Goal: Task Accomplishment & Management: Complete application form

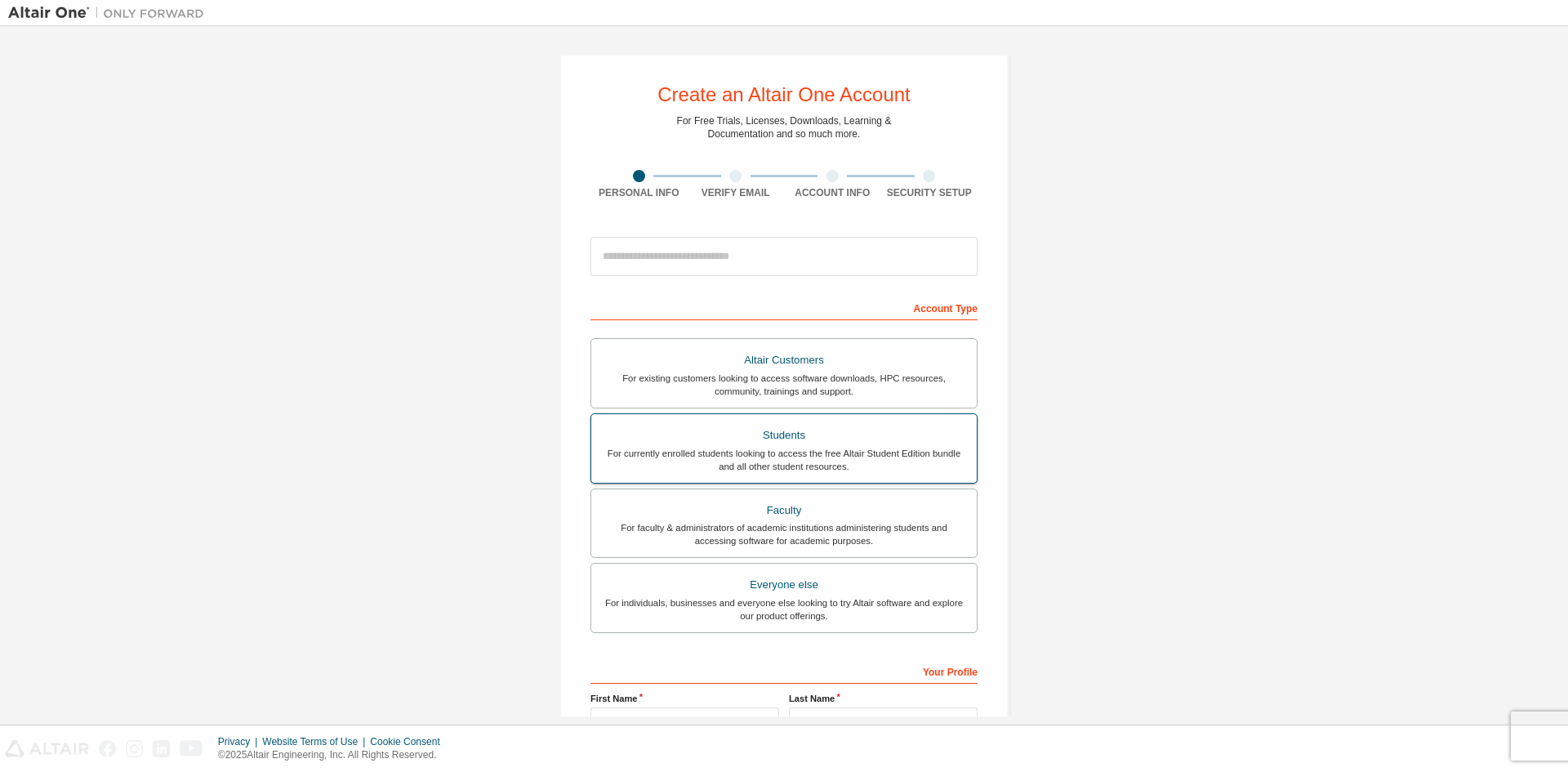
click at [819, 462] on div "For currently enrolled students looking to access the free Altair Student Editi…" at bounding box center [783, 460] width 366 height 26
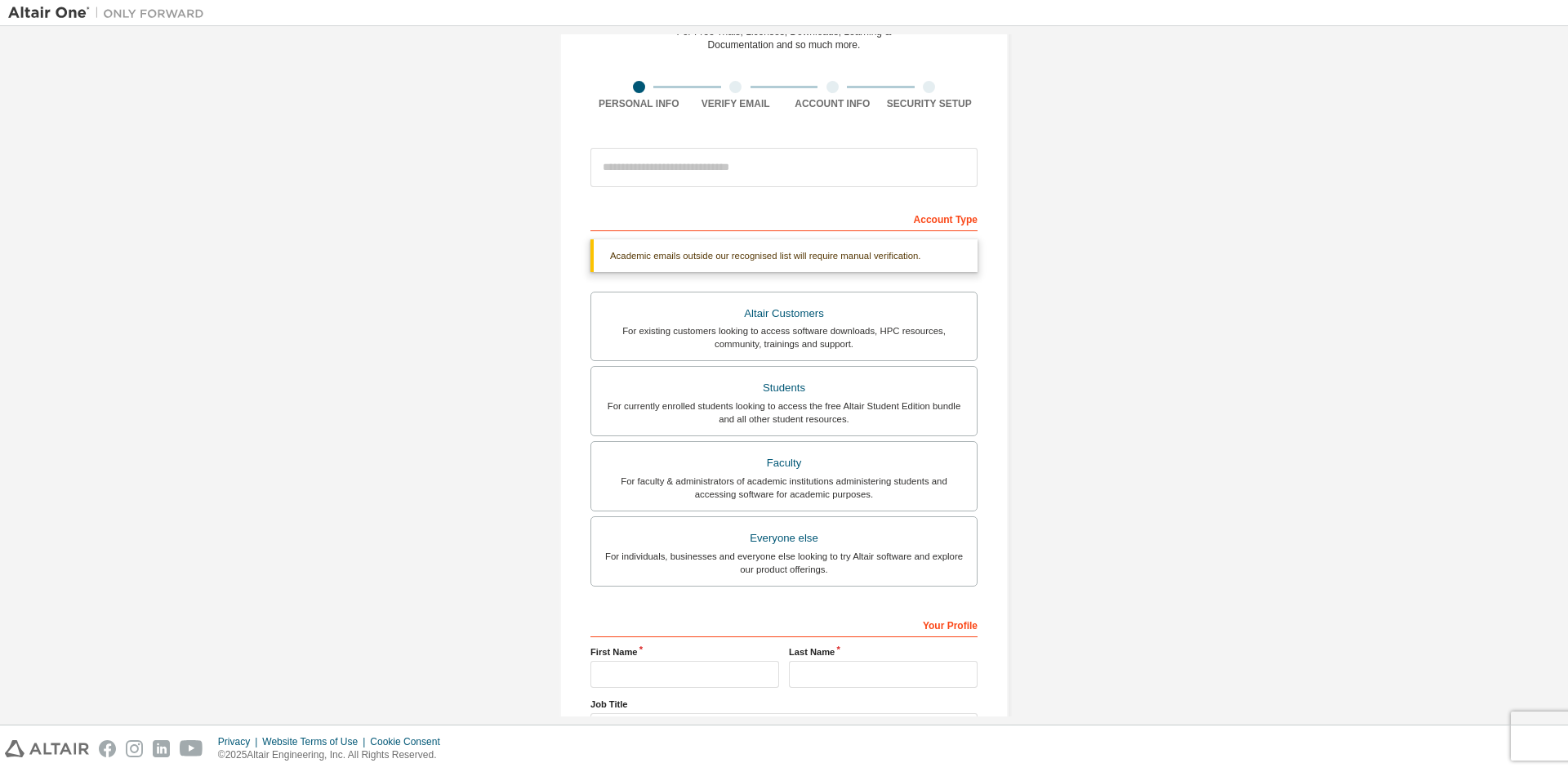
scroll to position [226, 0]
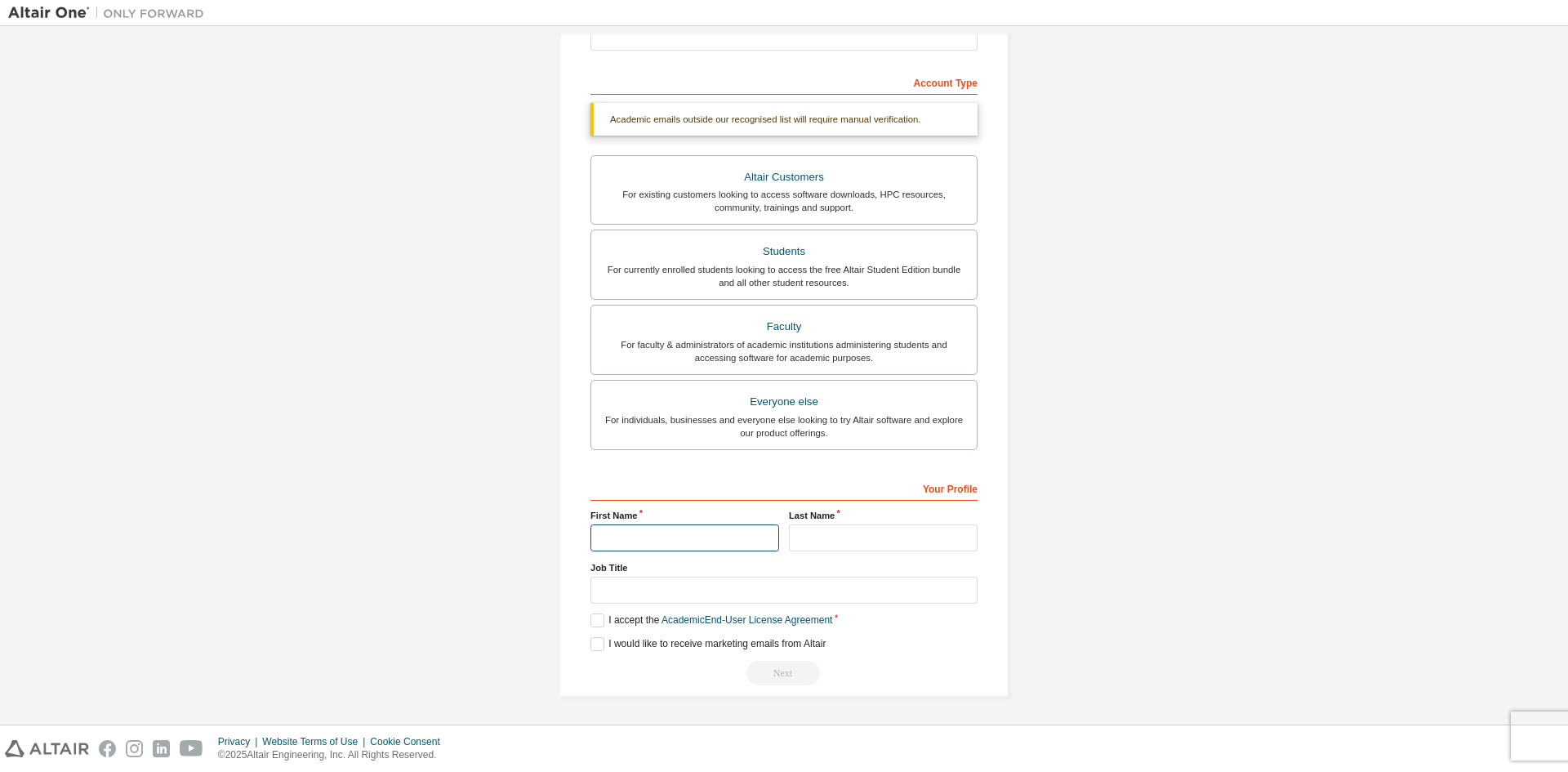
click at [659, 547] on input "text" at bounding box center [685, 537] width 188 height 27
type input "**********"
type input "*******"
click at [598, 618] on label "I accept the Academic End-User License Agreement" at bounding box center [711, 620] width 242 height 14
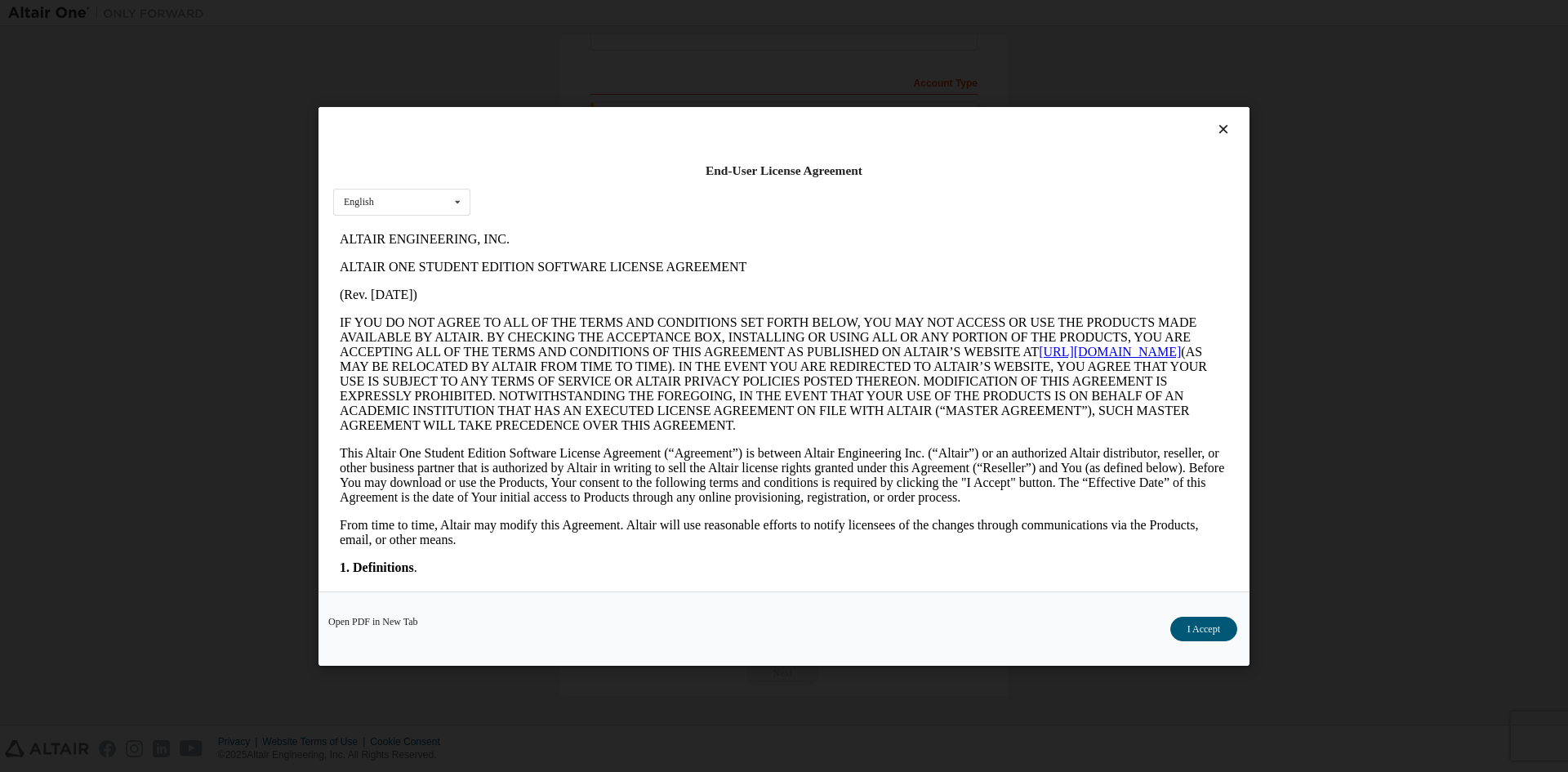
scroll to position [0, 0]
click at [1196, 639] on button "I Accept" at bounding box center [1203, 628] width 67 height 24
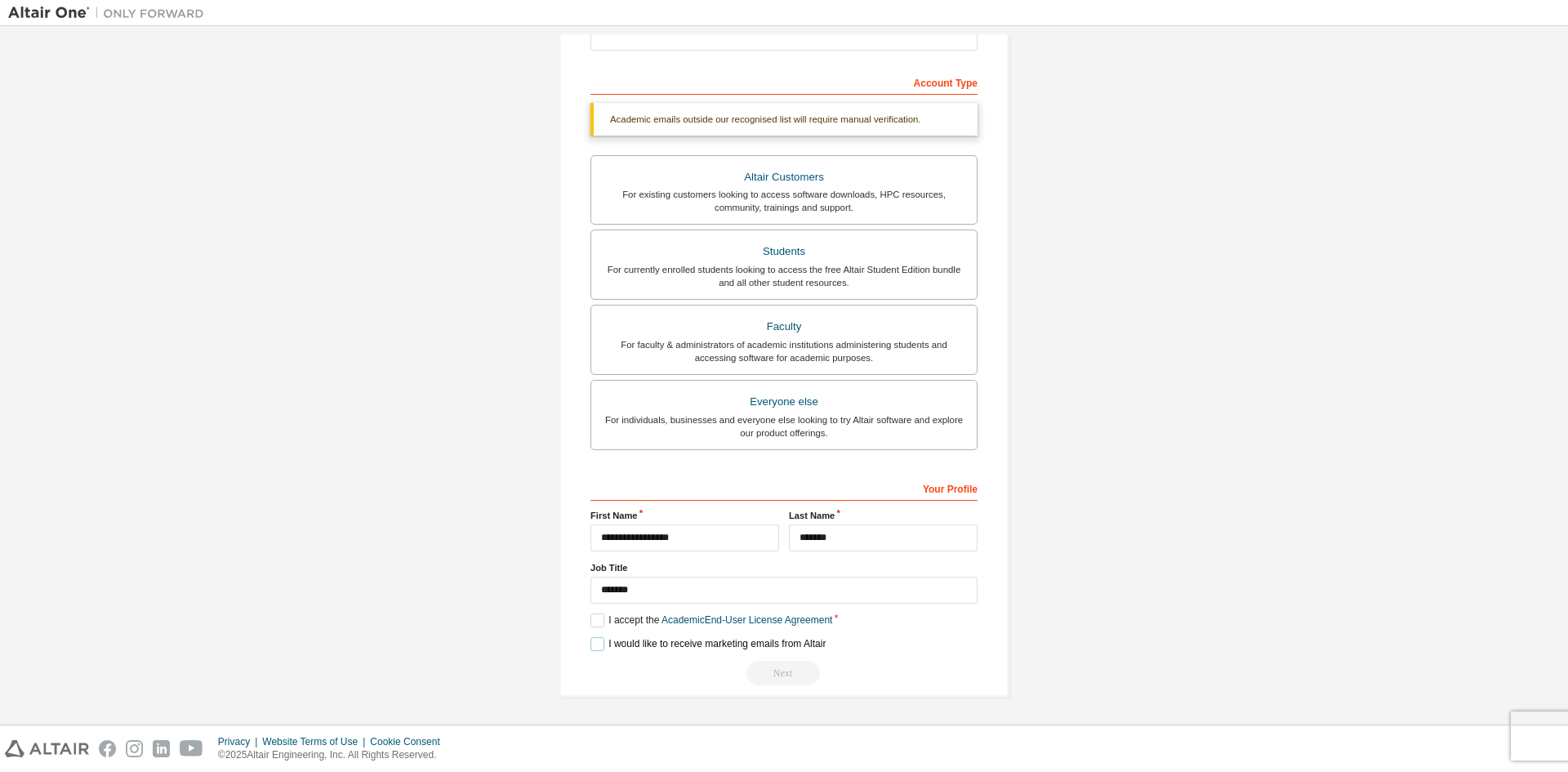
click at [596, 641] on label "I would like to receive marketing emails from Altair" at bounding box center [708, 644] width 235 height 14
click at [781, 674] on div "Next" at bounding box center [784, 673] width 387 height 24
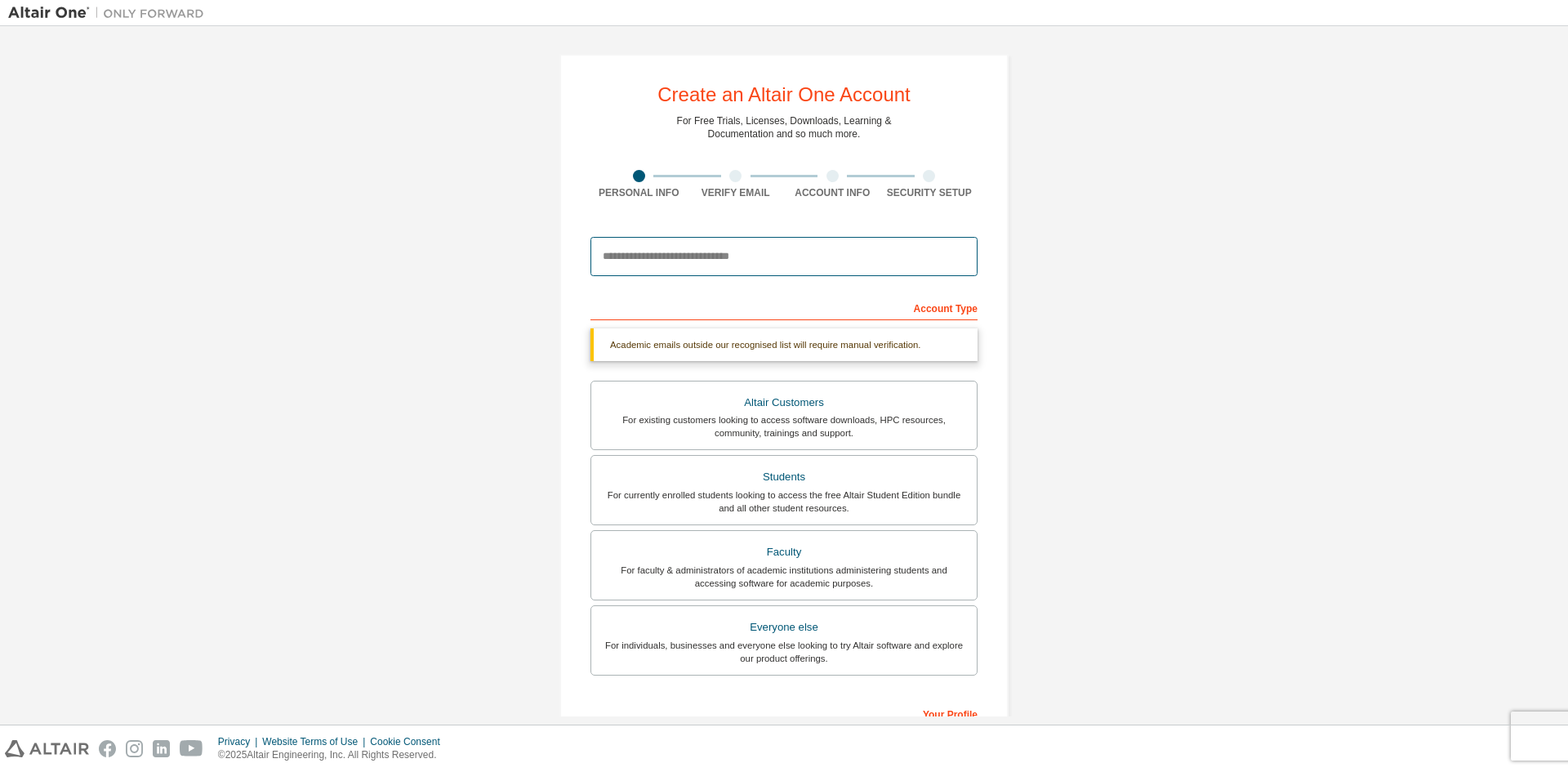
click at [730, 268] on input "email" at bounding box center [784, 256] width 387 height 39
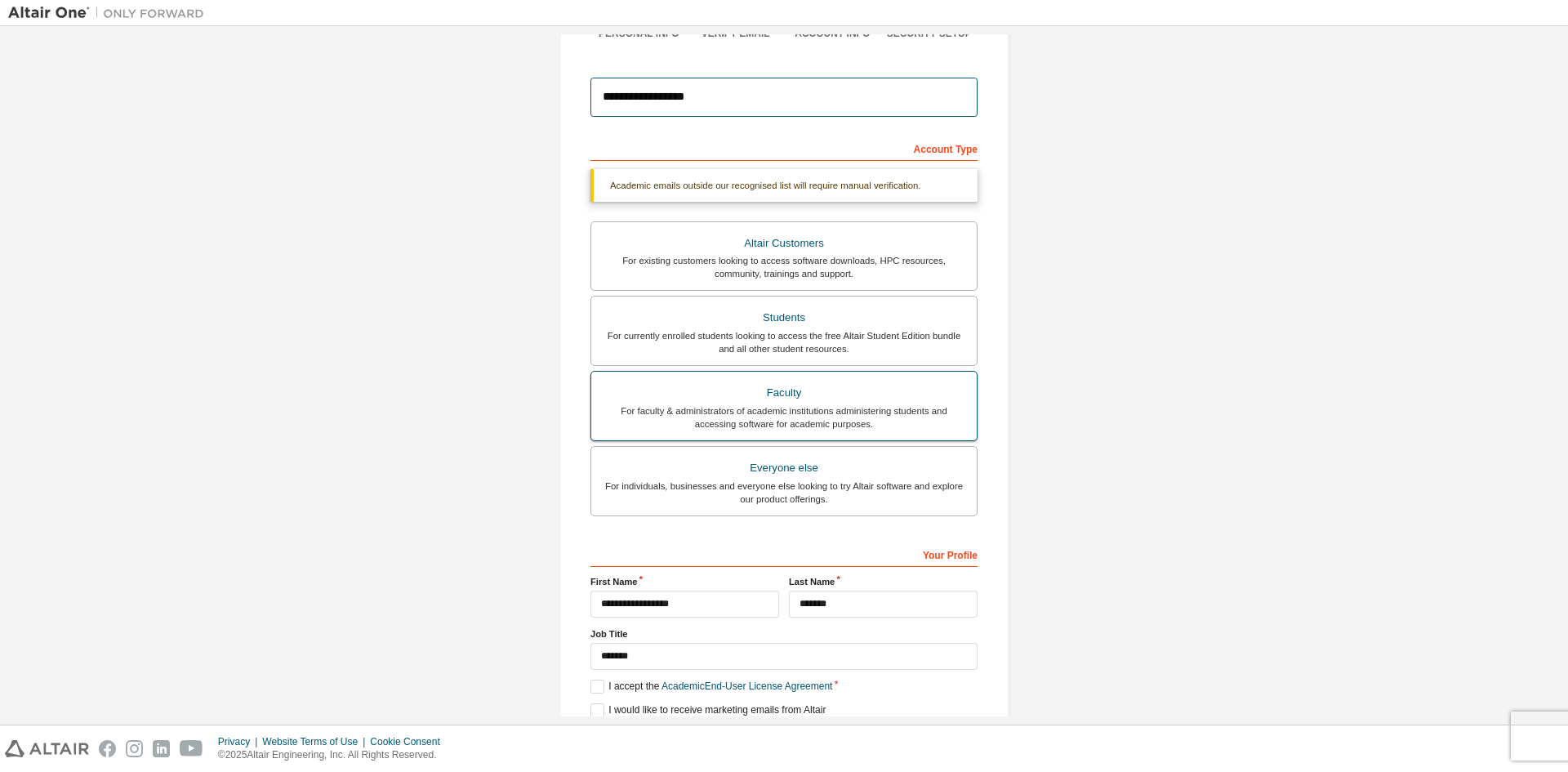
scroll to position [226, 0]
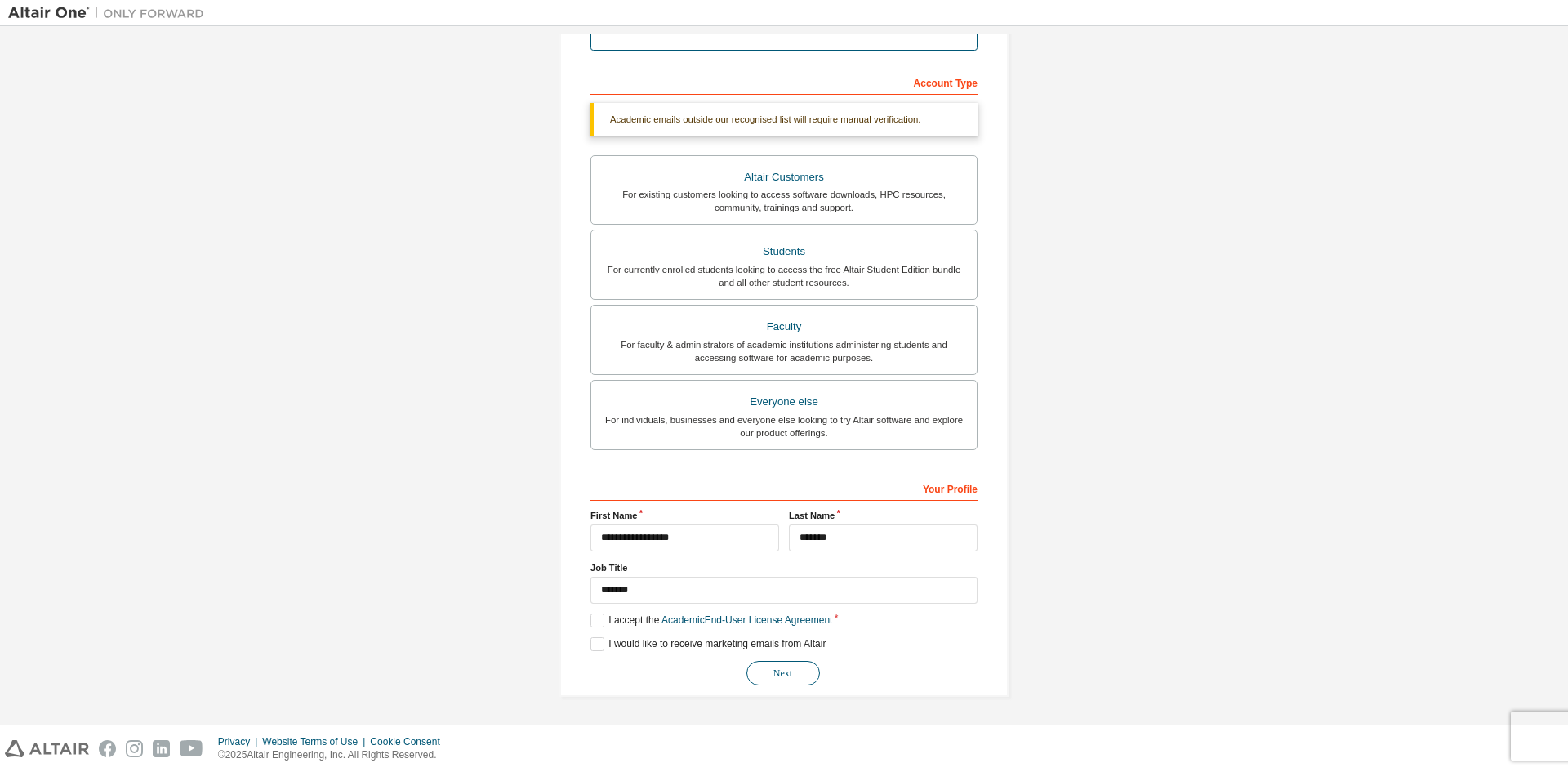
type input "**********"
click at [784, 679] on button "Next" at bounding box center [782, 673] width 73 height 24
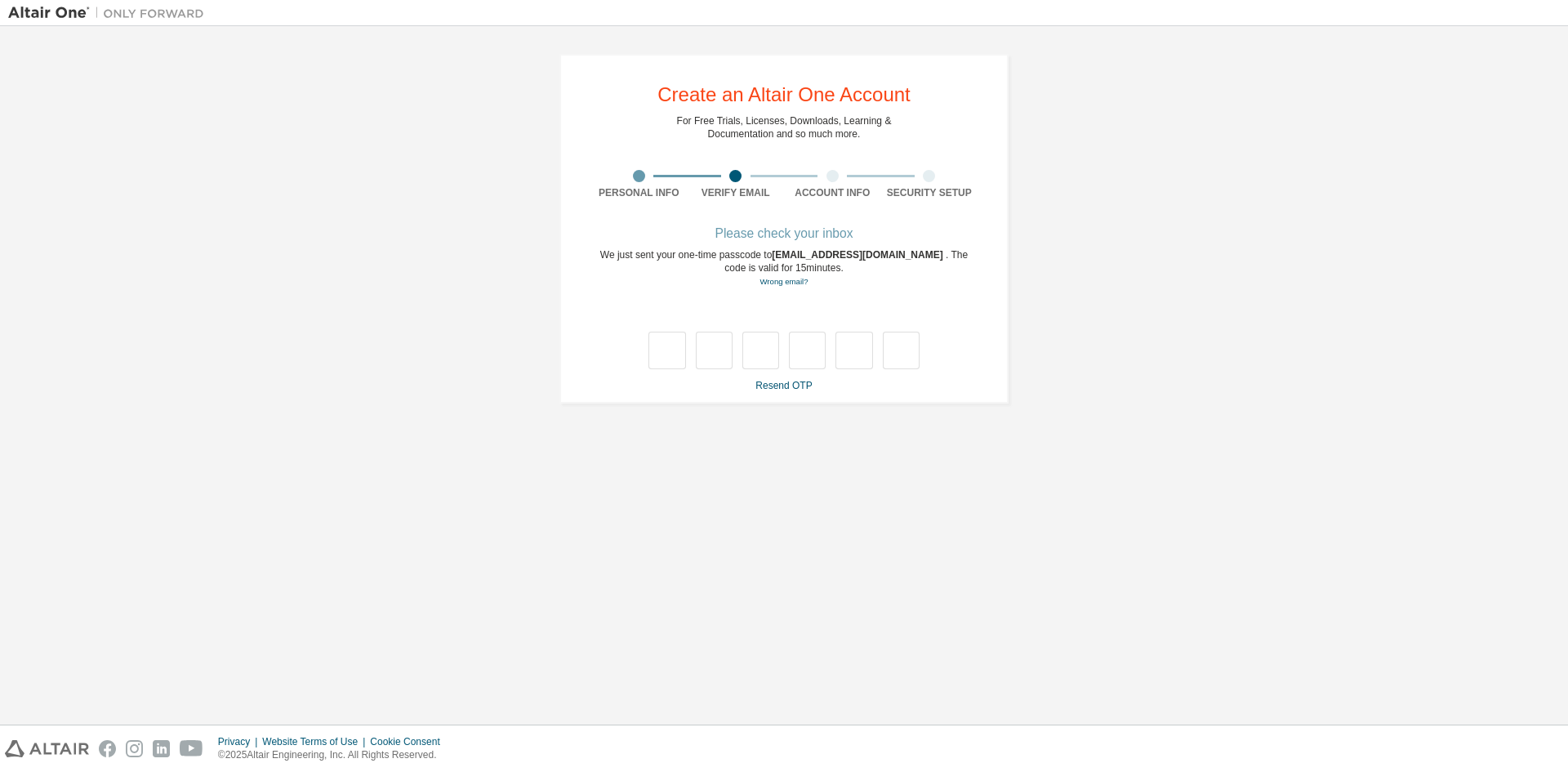
scroll to position [0, 0]
type input "*"
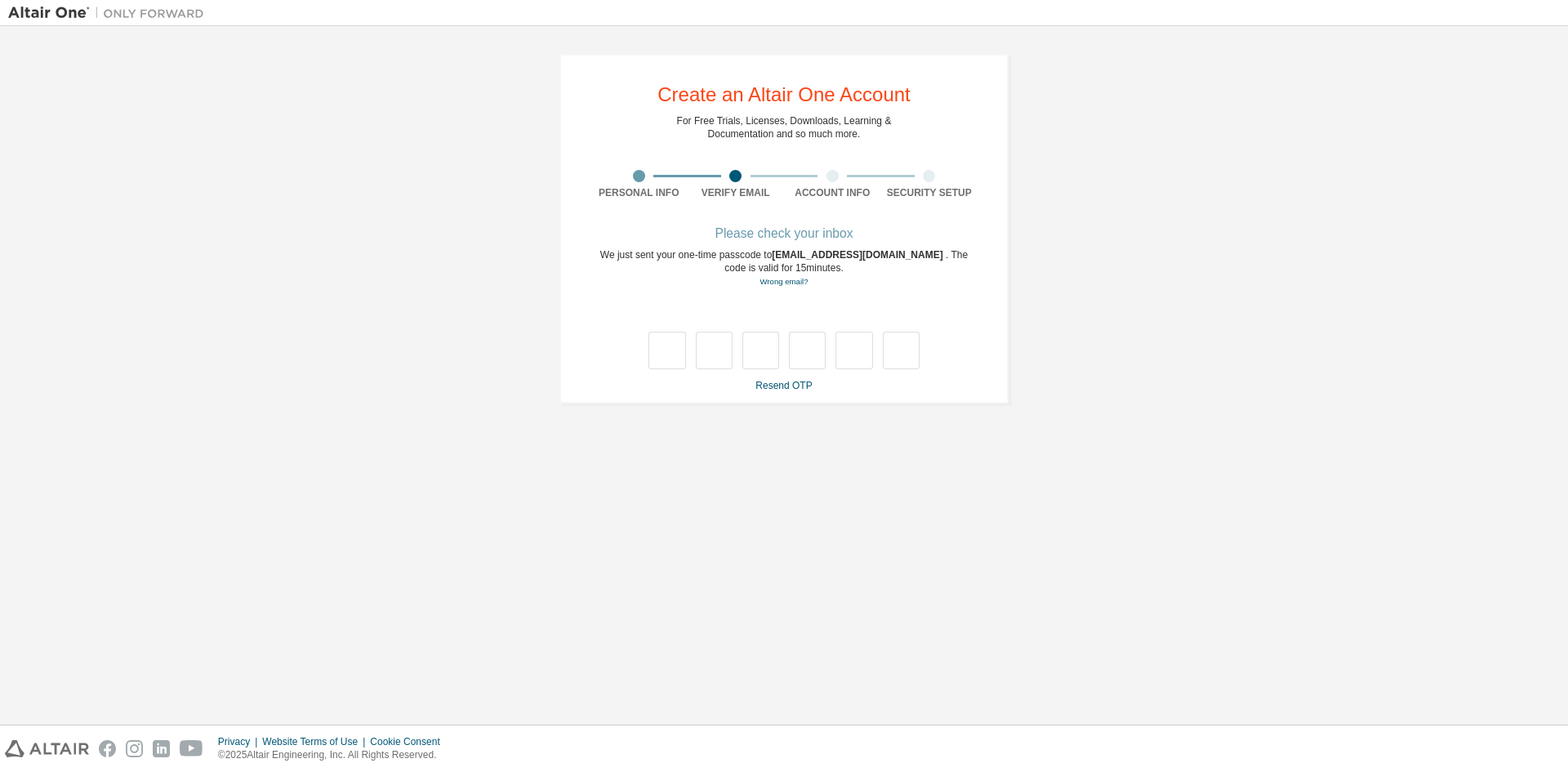
type input "*"
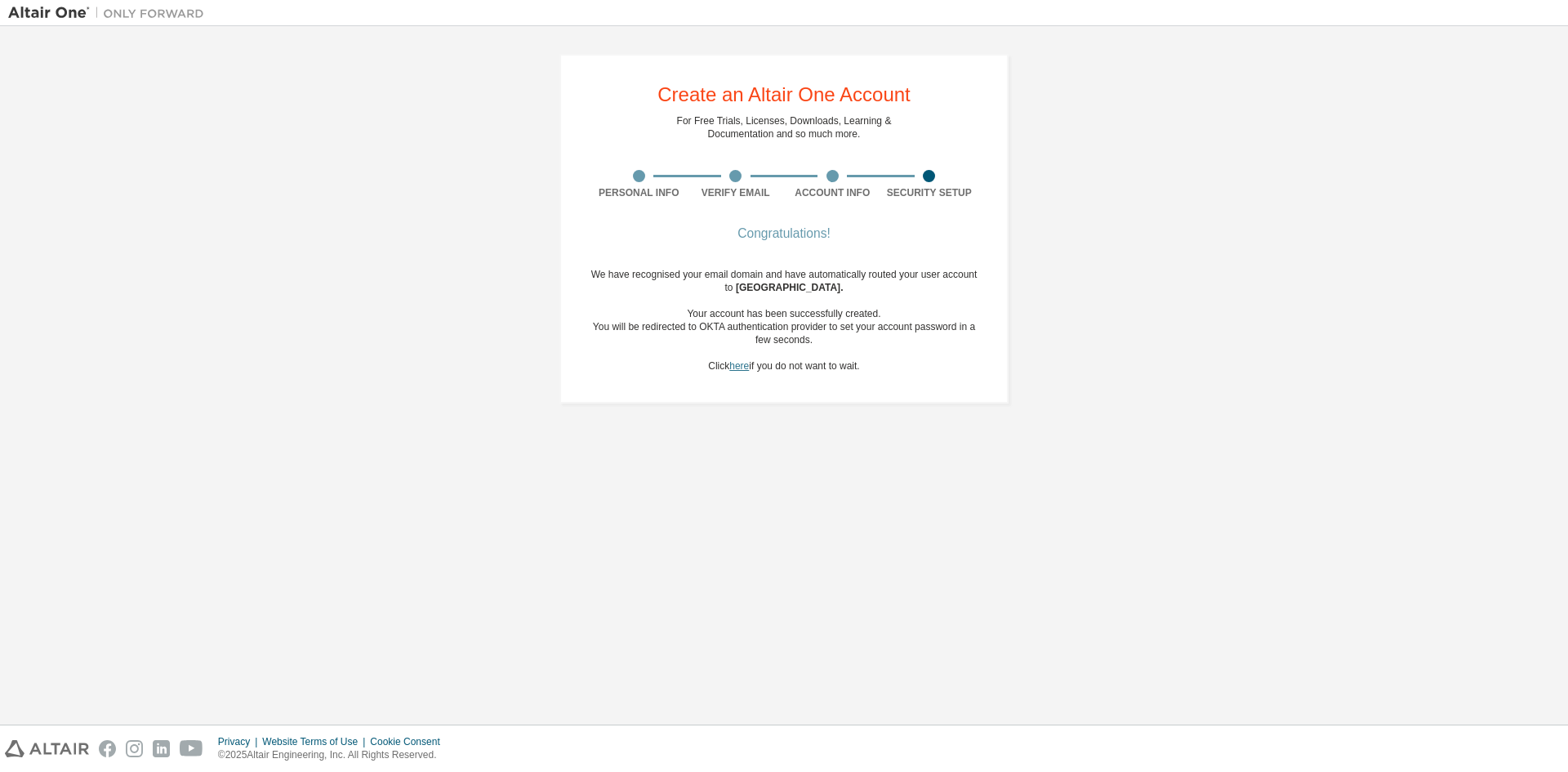
click at [739, 366] on link "here" at bounding box center [738, 366] width 20 height 11
